Goal: Task Accomplishment & Management: Use online tool/utility

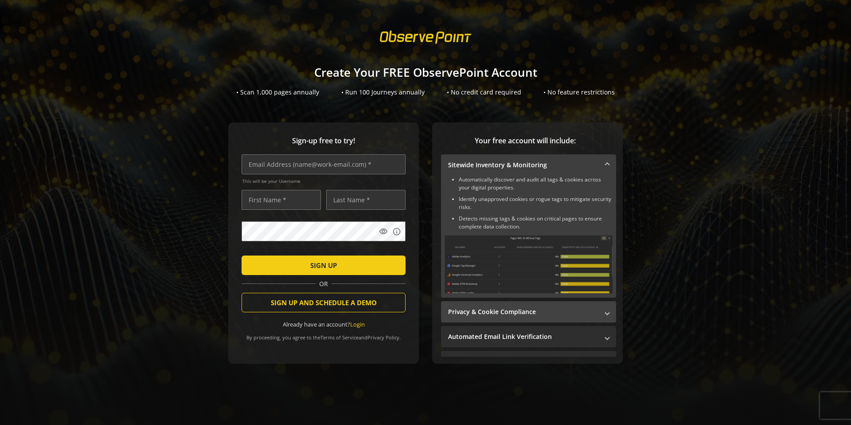
click at [522, 319] on mat-expansion-panel-header "Privacy & Cookie Compliance" at bounding box center [528, 311] width 175 height 21
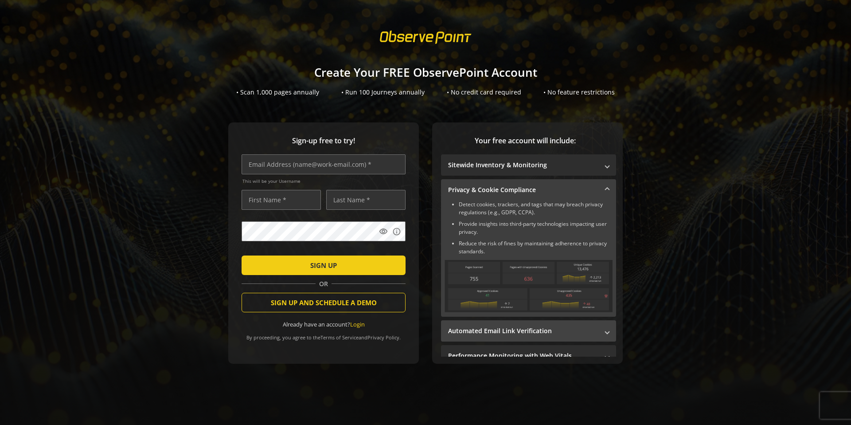
click at [511, 330] on mat-panel-title "Automated Email Link Verification" at bounding box center [523, 330] width 150 height 9
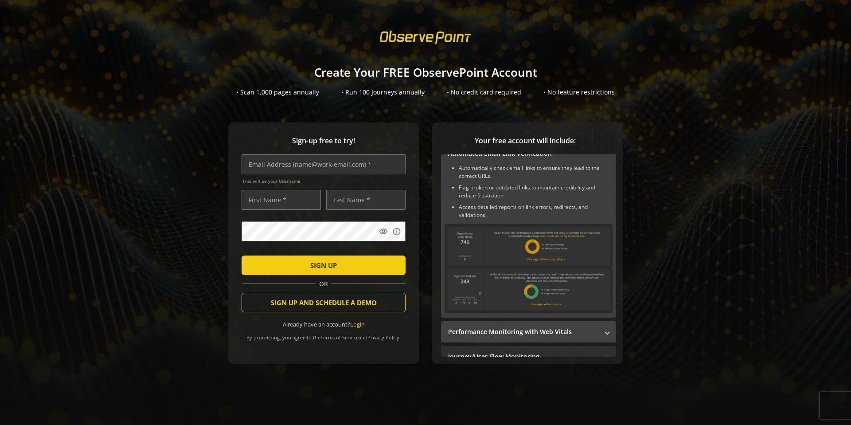
scroll to position [100, 0]
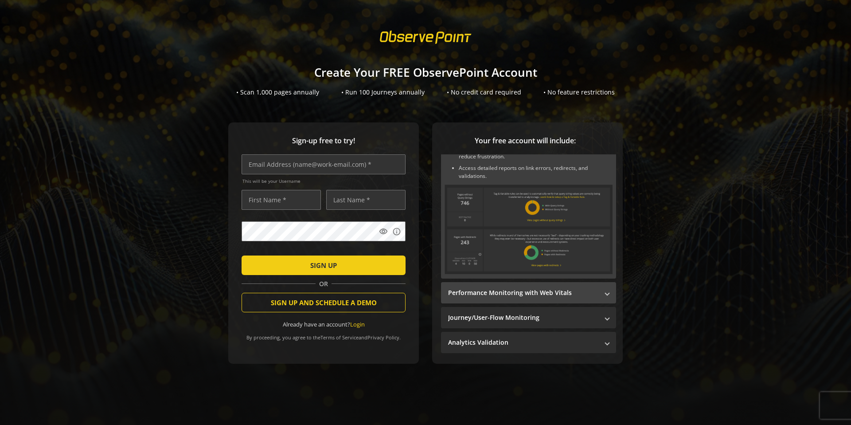
click at [516, 296] on mat-panel-title "Performance Monitoring with Web Vitals" at bounding box center [523, 292] width 150 height 9
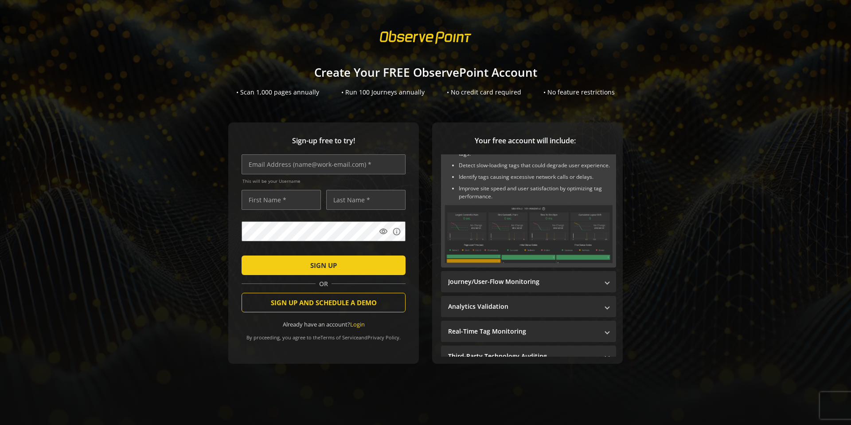
scroll to position [118, 0]
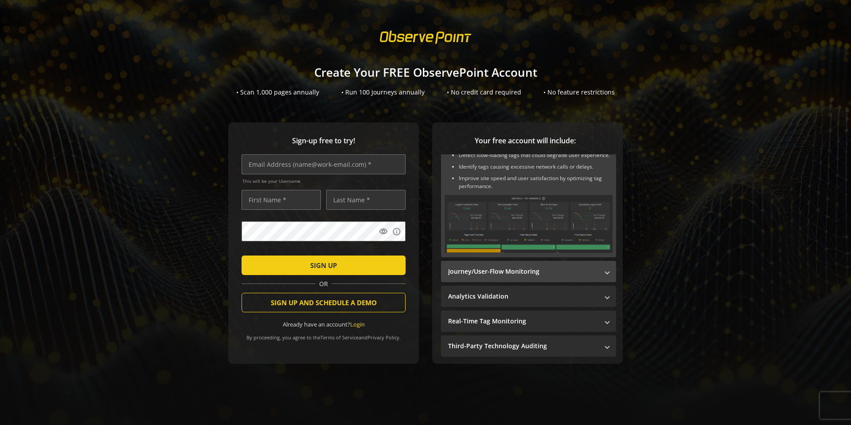
click at [517, 265] on mat-expansion-panel-header "Journey/User-Flow Monitoring" at bounding box center [528, 271] width 175 height 21
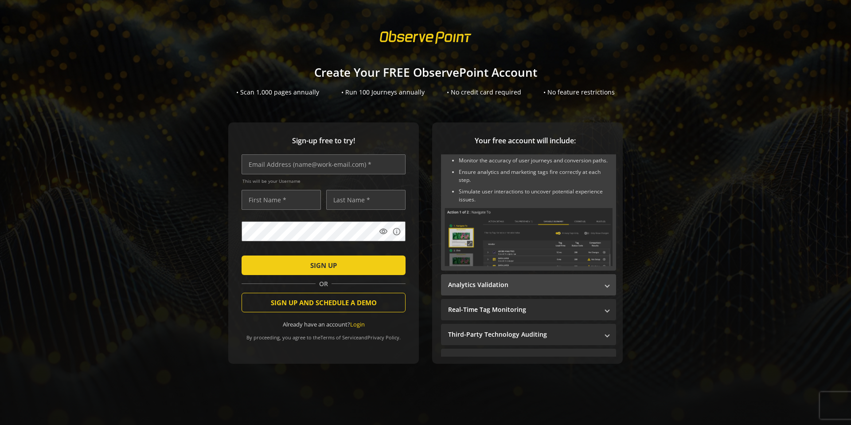
click at [508, 280] on mat-panel-title "Analytics Validation" at bounding box center [523, 284] width 150 height 9
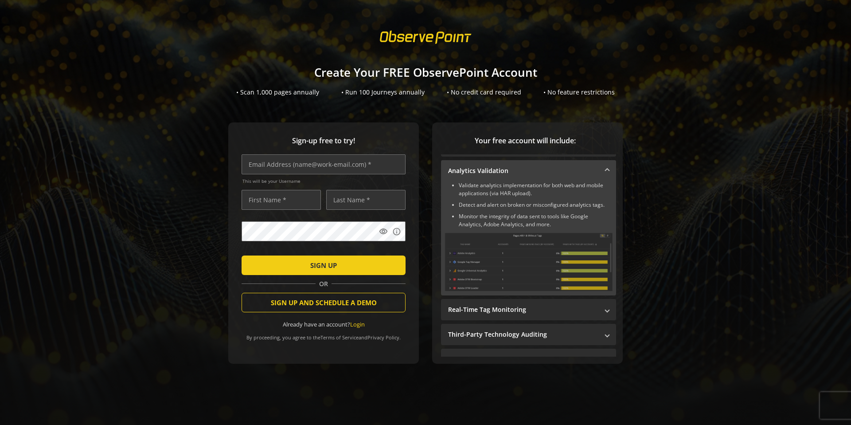
scroll to position [129, 0]
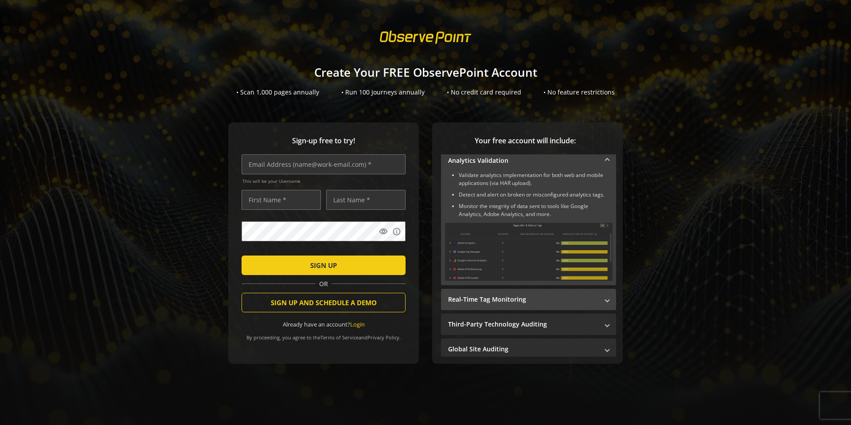
click at [500, 300] on mat-panel-title "Real-Time Tag Monitoring" at bounding box center [523, 299] width 150 height 9
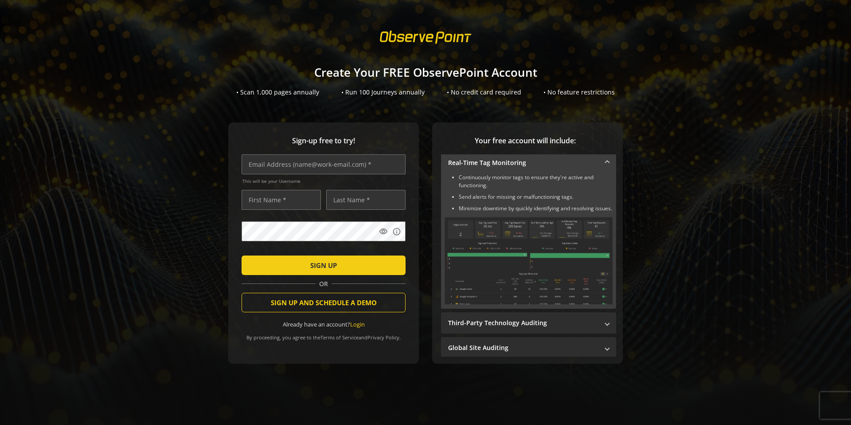
scroll to position [159, 0]
click at [494, 325] on mat-panel-title "Third-Party Technology Auditing" at bounding box center [523, 320] width 150 height 9
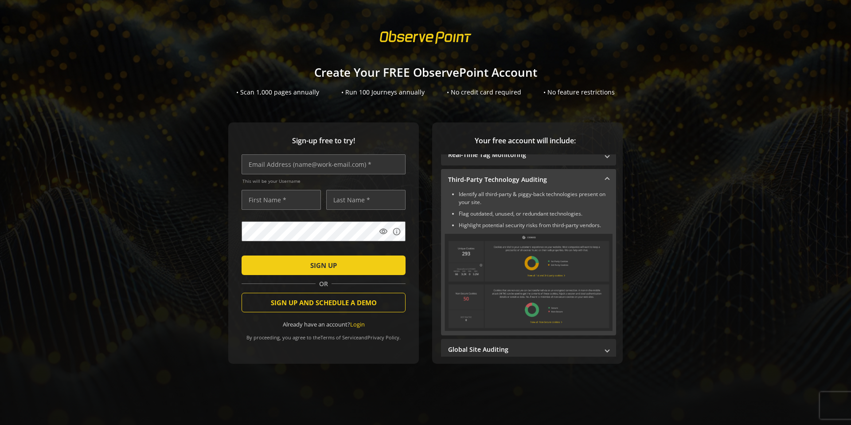
scroll to position [163, 0]
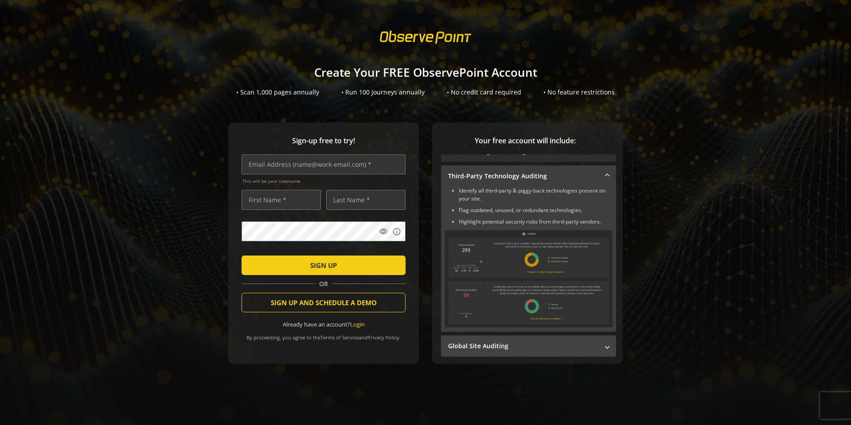
click at [493, 345] on mat-panel-title "Global Site Auditing" at bounding box center [523, 345] width 150 height 9
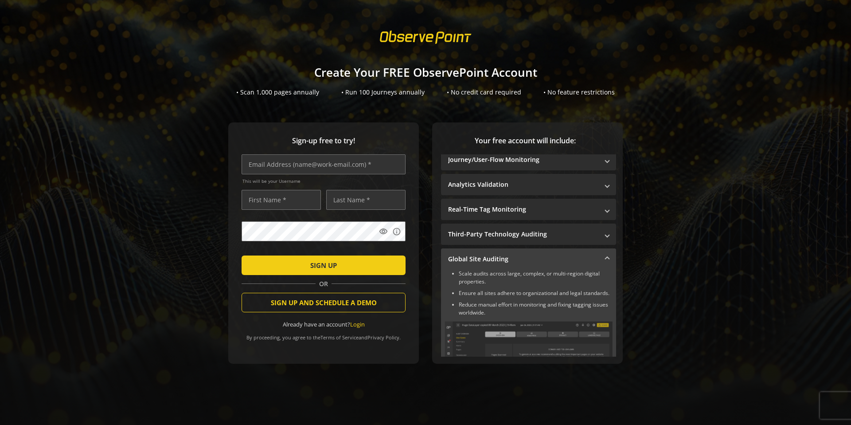
scroll to position [0, 0]
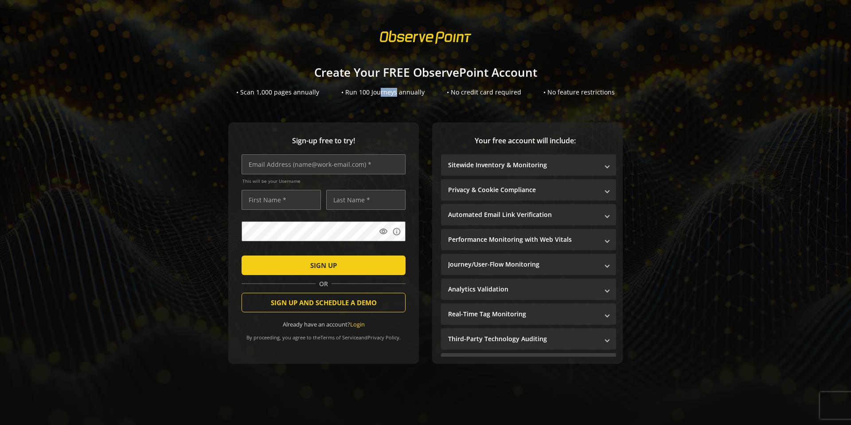
drag, startPoint x: 382, startPoint y: 95, endPoint x: 397, endPoint y: 94, distance: 15.1
click at [397, 94] on div "• Run 100 Journeys annually" at bounding box center [382, 92] width 83 height 9
drag, startPoint x: 415, startPoint y: 94, endPoint x: 367, endPoint y: 94, distance: 48.3
click at [367, 94] on div "• Run 100 Journeys annually" at bounding box center [382, 92] width 83 height 9
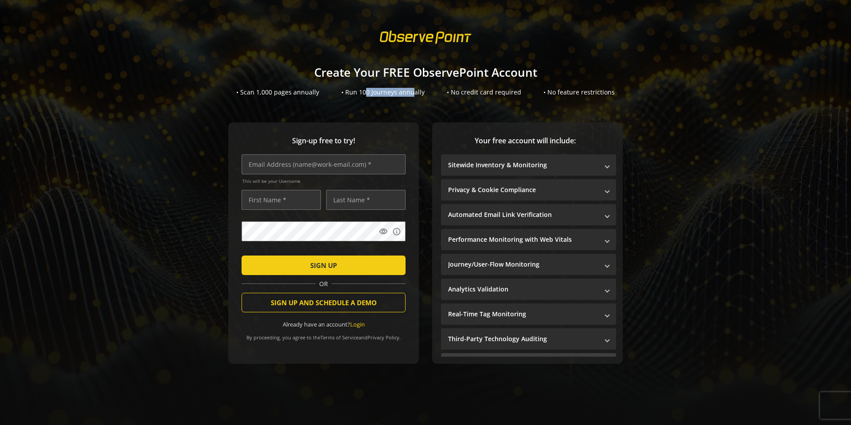
click at [367, 94] on div "• Run 100 Journeys annually" at bounding box center [382, 92] width 83 height 9
drag, startPoint x: 388, startPoint y: 94, endPoint x: 348, endPoint y: 94, distance: 40.3
click at [348, 94] on div "• Run 100 Journeys annually" at bounding box center [382, 92] width 83 height 9
drag, startPoint x: 354, startPoint y: 94, endPoint x: 404, endPoint y: 94, distance: 49.6
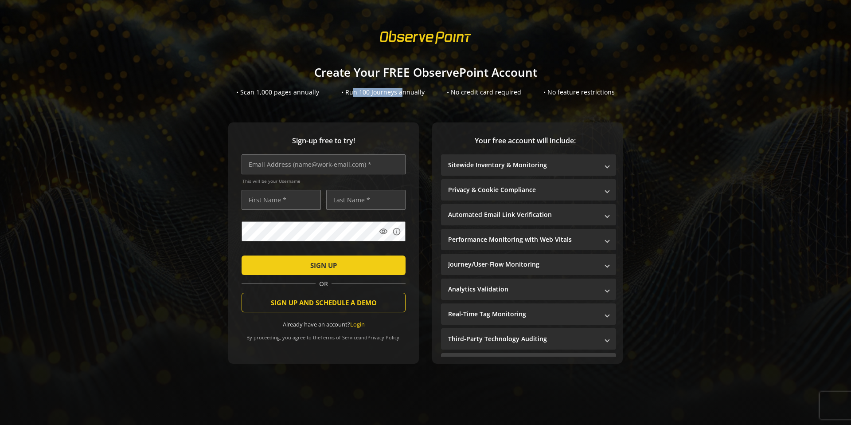
click at [404, 94] on div "• Run 100 Journeys annually" at bounding box center [382, 92] width 83 height 9
click at [295, 92] on div "• Scan 1,000 pages annually" at bounding box center [277, 92] width 83 height 9
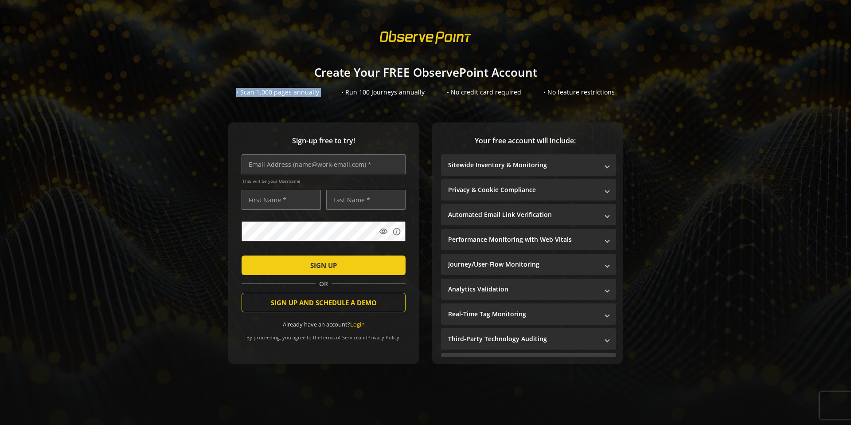
copy div "• Scan 1,000 pages annually"
click at [390, 90] on div "• Run 100 Journeys annually" at bounding box center [382, 92] width 83 height 9
copy div "• Run 100 Journeys annually"
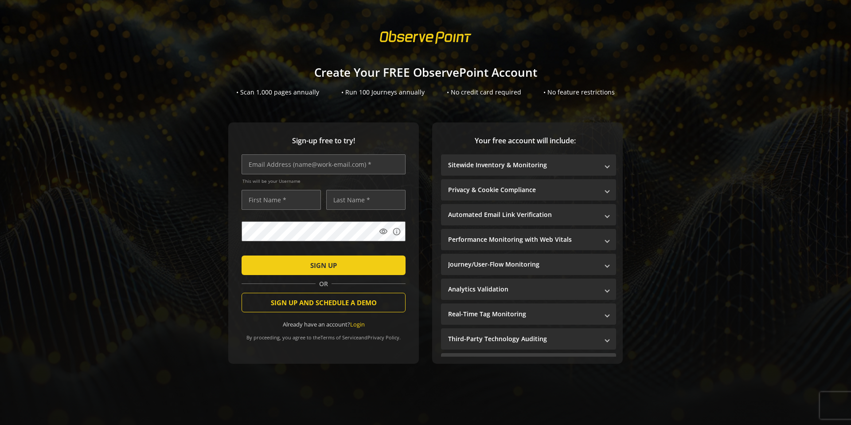
click at [476, 90] on div "• No credit card required" at bounding box center [484, 92] width 74 height 9
copy div "• No credit card required"
click at [574, 94] on div "• No feature restrictions" at bounding box center [578, 92] width 71 height 9
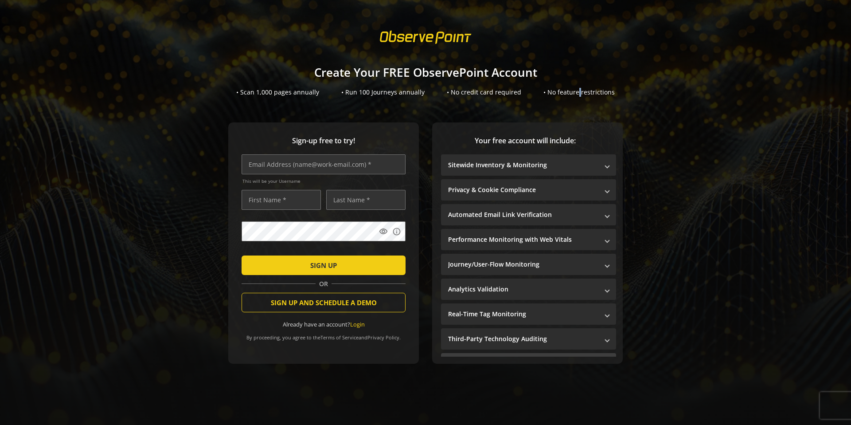
click at [574, 94] on div "• No feature restrictions" at bounding box center [578, 92] width 71 height 9
copy div "• No feature restrictions"
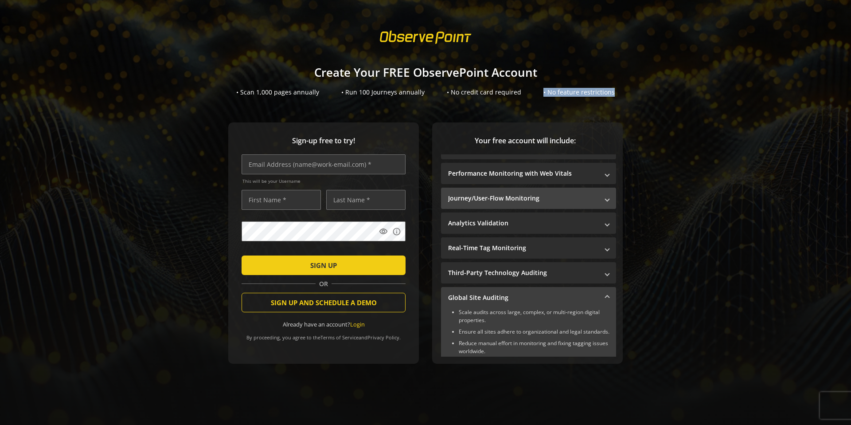
scroll to position [76, 0]
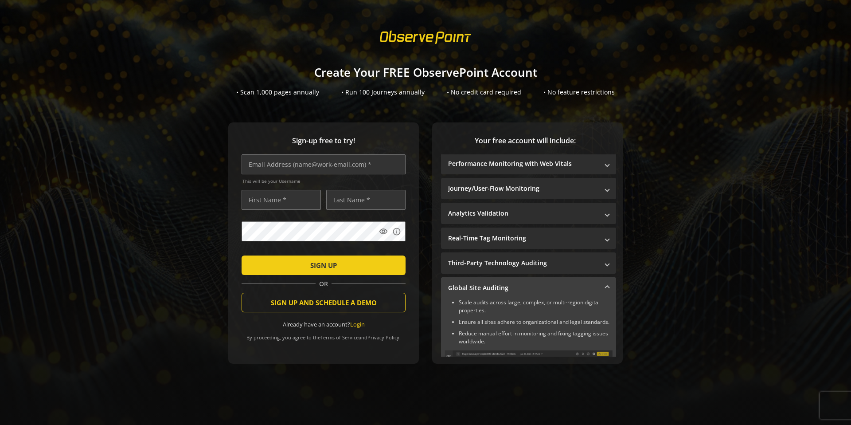
click at [587, 289] on mat-panel-title "Global Site Auditing" at bounding box center [523, 287] width 150 height 9
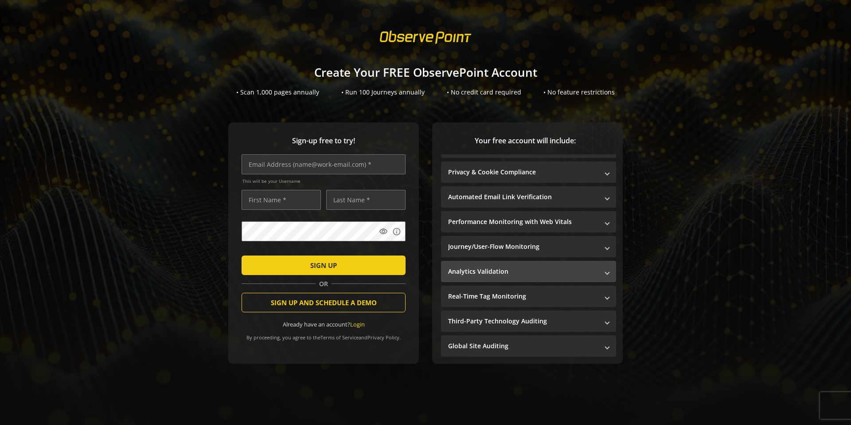
scroll to position [0, 0]
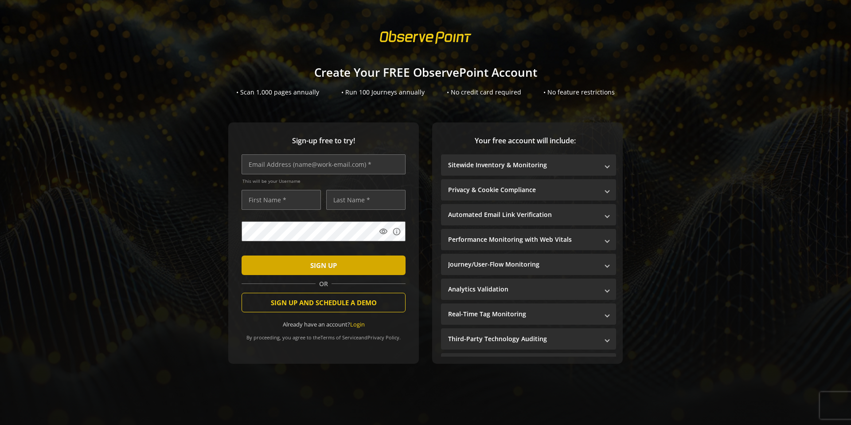
click at [329, 273] on span "SIGN UP" at bounding box center [323, 265] width 27 height 16
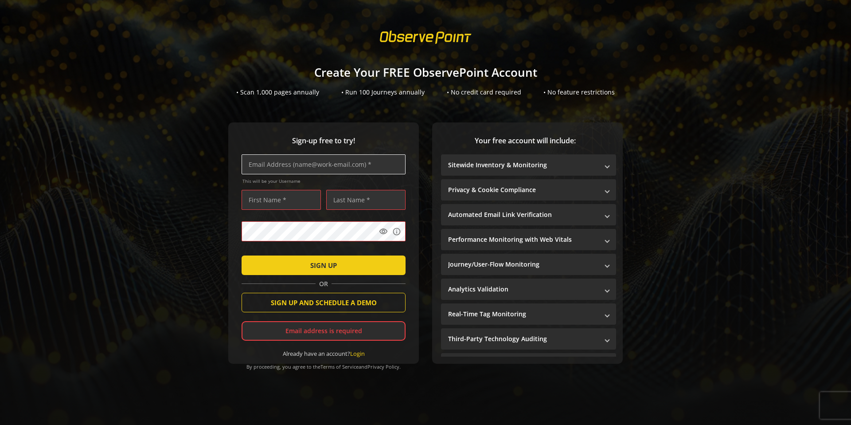
click at [297, 172] on input "text" at bounding box center [324, 164] width 164 height 20
click at [291, 170] on input "text" at bounding box center [324, 164] width 164 height 20
type input "[EMAIL_ADDRESS][DOMAIN_NAME]"
click at [242, 255] on button "SIGN UP" at bounding box center [324, 265] width 164 height 20
click at [701, 170] on div "Sign-up free to try! [EMAIL_ADDRESS][DOMAIN_NAME] This will be your Username vi…" at bounding box center [426, 251] width 830 height 259
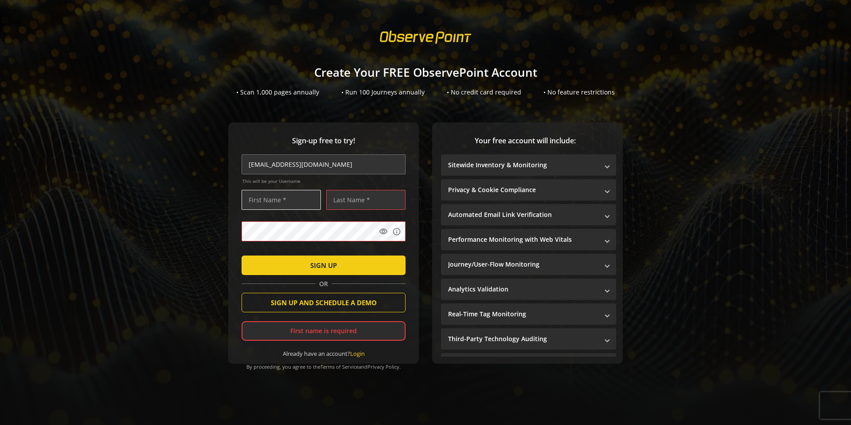
click at [278, 203] on input "text" at bounding box center [281, 200] width 79 height 20
type input "[PERSON_NAME]"
click at [269, 267] on span "submit" at bounding box center [324, 264] width 164 height 21
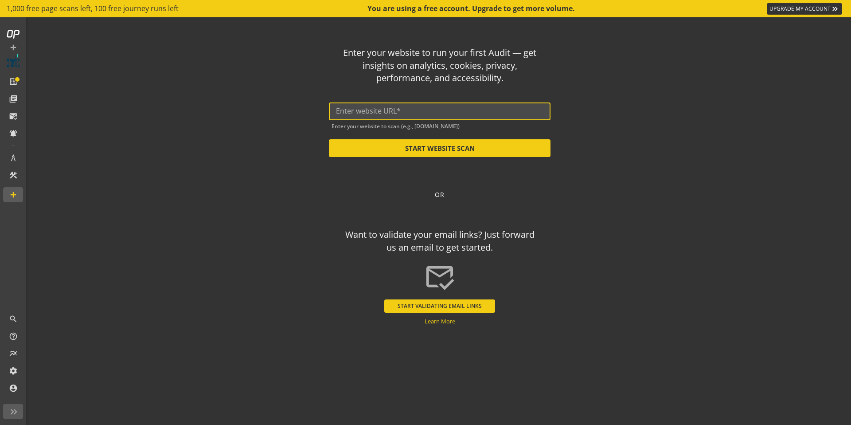
click at [463, 111] on input "text" at bounding box center [439, 111] width 207 height 8
paste input "[URL][DOMAIN_NAME]"
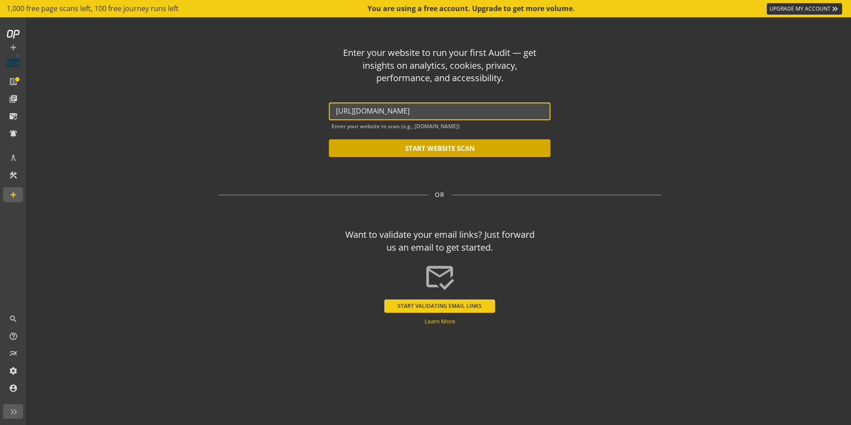
type input "[URL][DOMAIN_NAME]"
click at [392, 152] on button "START WEBSITE SCAN" at bounding box center [440, 148] width 222 height 18
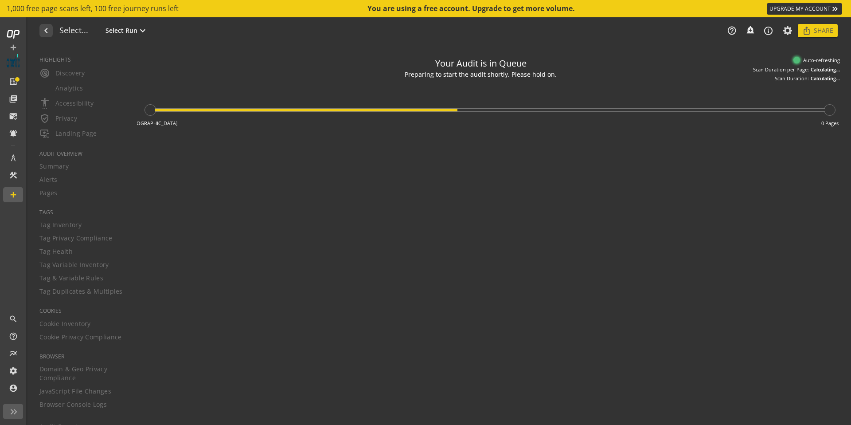
type textarea "Notes can include: -a description of what this audit is validating -changes in …"
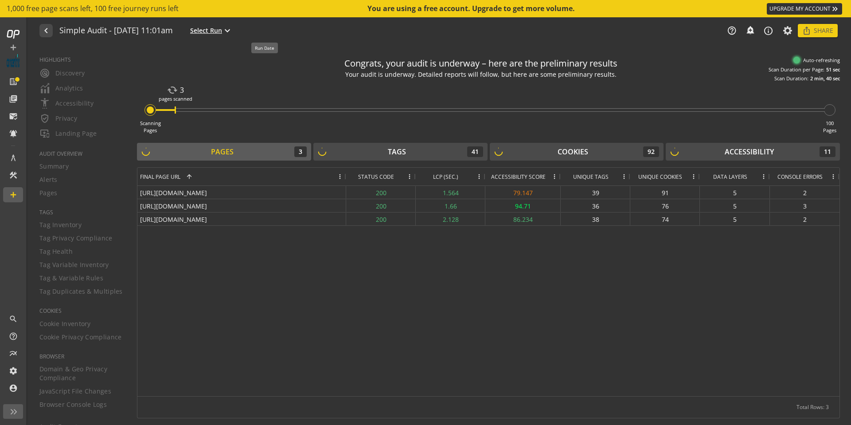
click at [222, 34] on span "Select Run" at bounding box center [206, 30] width 32 height 9
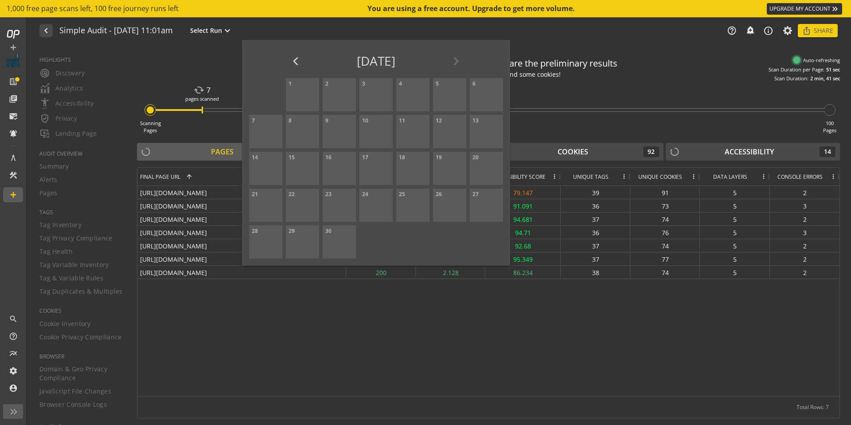
click at [225, 66] on div at bounding box center [425, 212] width 851 height 425
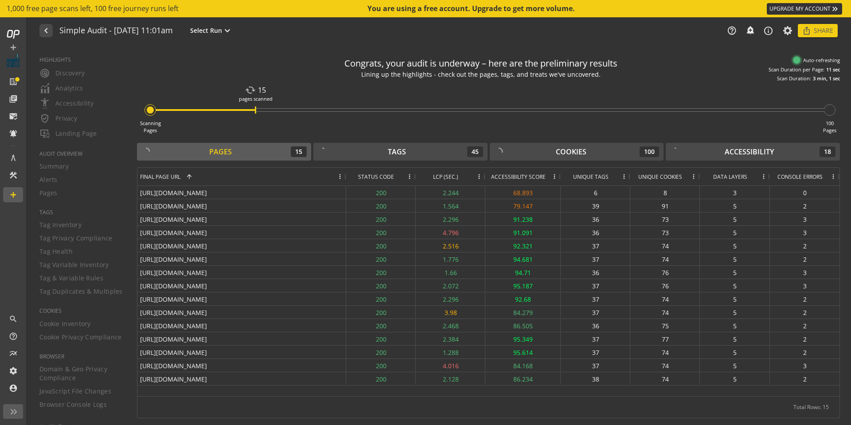
drag, startPoint x: 85, startPoint y: 28, endPoint x: 164, endPoint y: 30, distance: 78.9
click at [164, 30] on h1 "Simple Audit - [DATE] 11:01am" at bounding box center [115, 30] width 113 height 9
click at [255, 58] on div "Congrats, your audit is underway – here are the preliminary results Lining up t…" at bounding box center [488, 67] width 703 height 30
drag, startPoint x: 562, startPoint y: 64, endPoint x: 445, endPoint y: 62, distance: 117.9
click at [444, 62] on div "Congrats, your audit is underway – here are the preliminary results" at bounding box center [480, 63] width 273 height 13
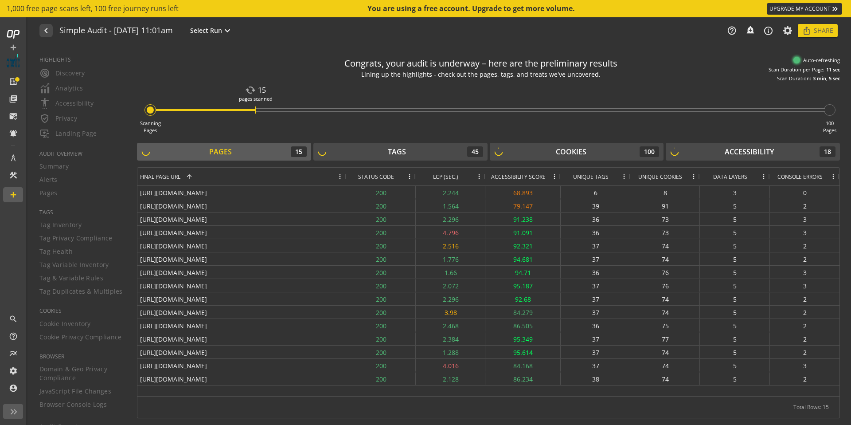
click at [445, 62] on div "Congrats, your audit is underway – here are the preliminary results" at bounding box center [480, 63] width 273 height 13
drag, startPoint x: 476, startPoint y: 64, endPoint x: 534, endPoint y: 64, distance: 58.5
click at [534, 64] on div "Congrats, your audit is underway – here are the preliminary results" at bounding box center [480, 63] width 273 height 13
click at [348, 116] on div "Scanning Pages cached 20 pages scanned 100 Pages" at bounding box center [488, 108] width 703 height 52
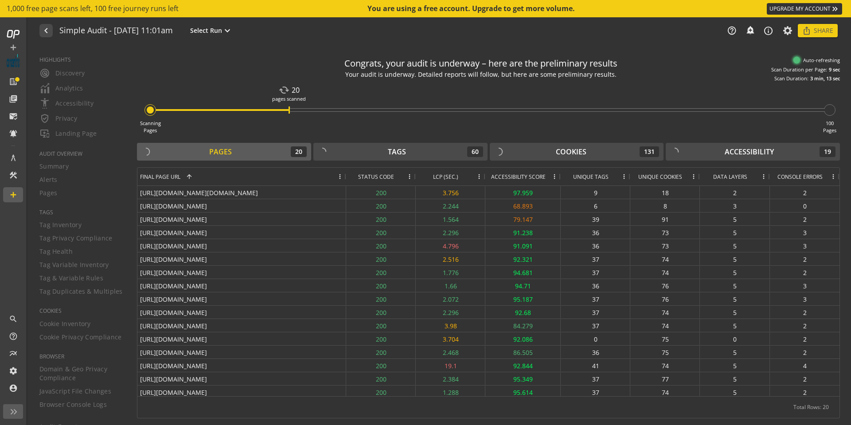
click at [284, 103] on div "Scanning Pages cached 20 pages scanned 100 Pages" at bounding box center [488, 108] width 703 height 52
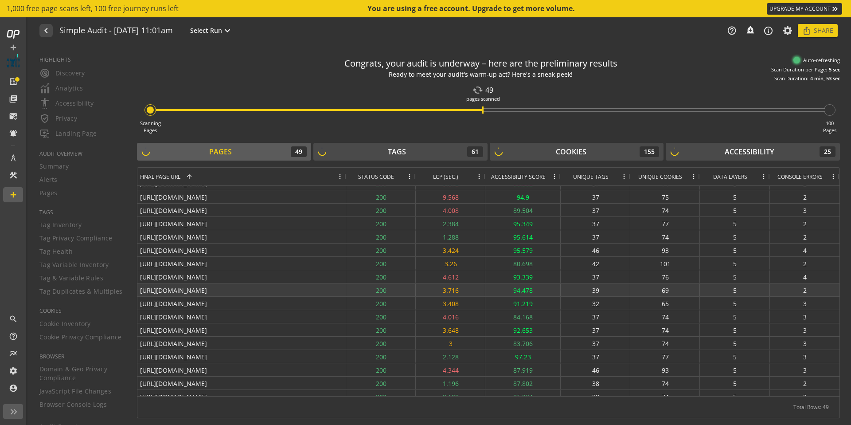
scroll to position [441, 0]
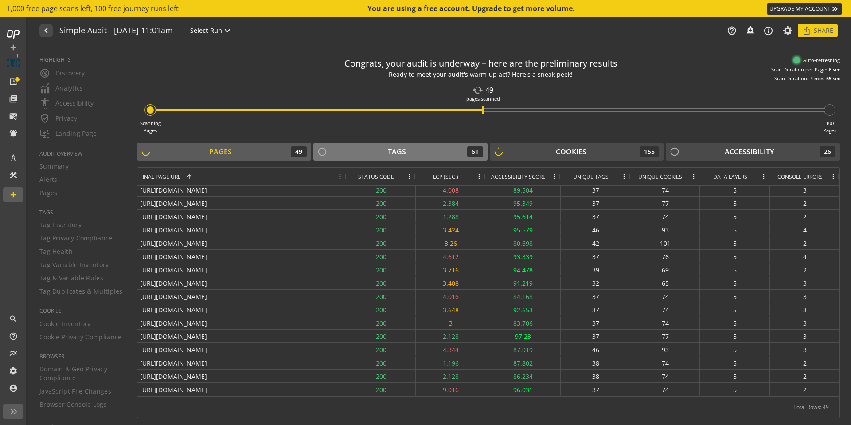
click at [432, 148] on div "Tags 61" at bounding box center [400, 151] width 165 height 11
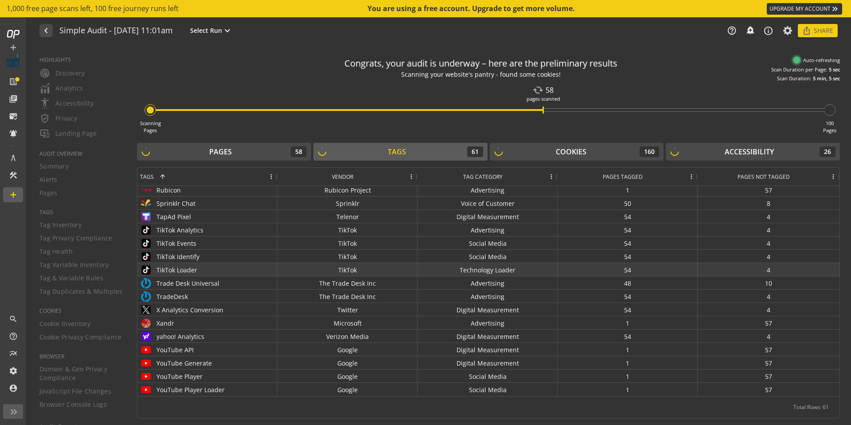
scroll to position [511, 0]
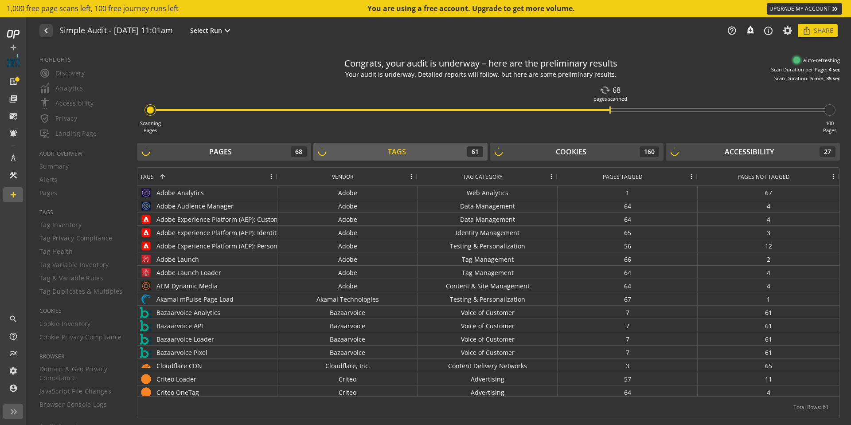
click at [63, 253] on div "HIGHLIGHTS radar Discovery Analytics settings_accessibility Accessibility verif…" at bounding box center [77, 235] width 98 height 379
click at [411, 179] on span at bounding box center [411, 176] width 7 height 7
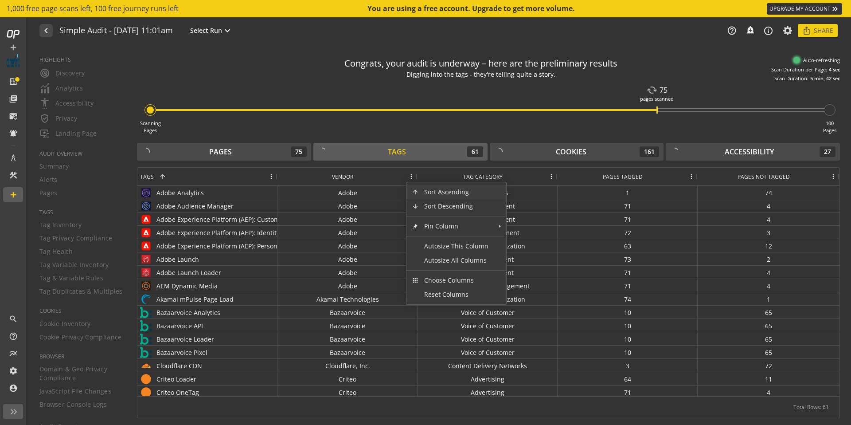
click at [757, 125] on div "Scanning Pages cached 75 pages scanned 100 Pages" at bounding box center [488, 108] width 703 height 52
